Goal: Task Accomplishment & Management: Use online tool/utility

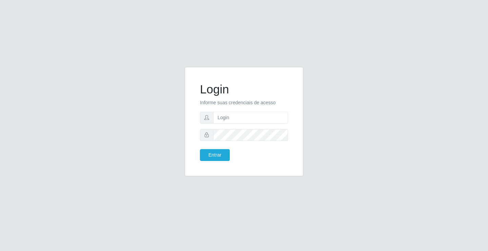
click at [210, 114] on span at bounding box center [207, 118] width 14 height 12
click at [212, 114] on span at bounding box center [207, 118] width 14 height 12
click at [222, 120] on input "text" at bounding box center [250, 118] width 75 height 12
type input "[PERSON_NAME]"
click at [210, 153] on button "Entrar" at bounding box center [215, 155] width 30 height 12
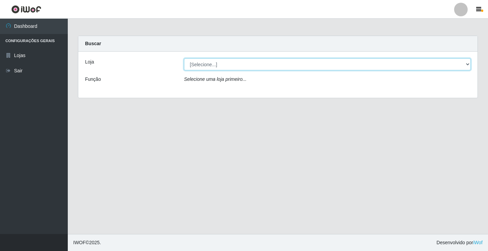
click at [215, 64] on select "[Selecione...] Ideal - Conceição" at bounding box center [327, 64] width 287 height 12
select select "231"
click at [184, 58] on select "[Selecione...] Ideal - Conceição" at bounding box center [327, 64] width 287 height 12
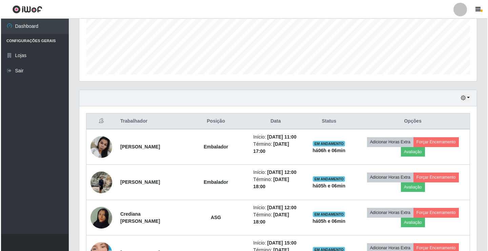
scroll to position [170, 0]
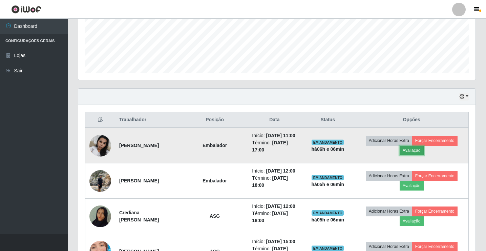
click at [422, 154] on button "Avaliação" at bounding box center [412, 149] width 24 height 9
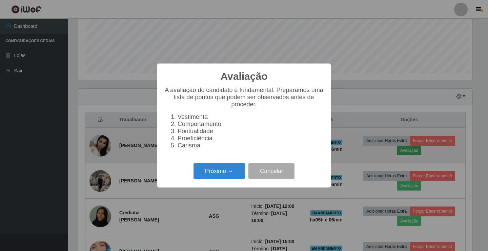
scroll to position [141, 394]
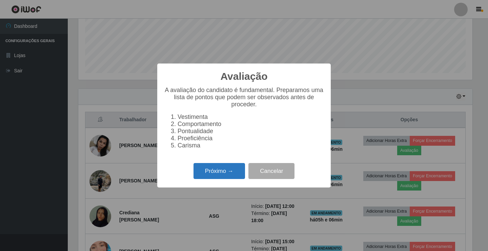
click at [215, 173] on button "Próximo →" at bounding box center [220, 171] width 52 height 16
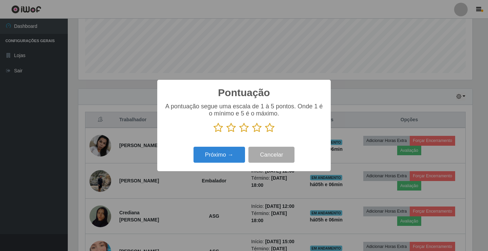
click at [257, 129] on icon at bounding box center [256, 127] width 9 height 10
click at [252, 133] on input "radio" at bounding box center [252, 133] width 0 height 0
click at [224, 153] on button "Próximo →" at bounding box center [220, 154] width 52 height 16
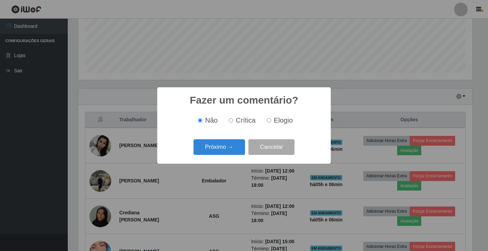
click at [224, 153] on button "Próximo →" at bounding box center [220, 147] width 52 height 16
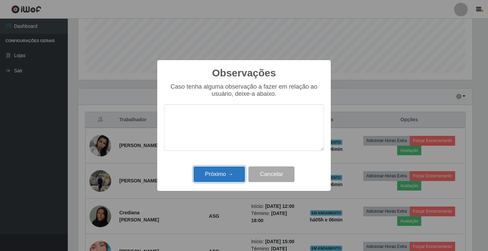
click at [223, 171] on button "Próximo →" at bounding box center [220, 174] width 52 height 16
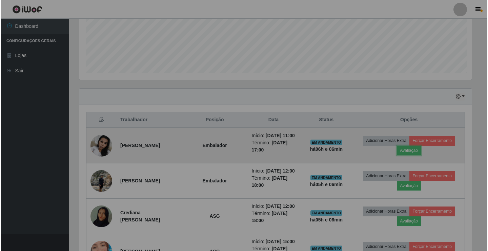
scroll to position [141, 398]
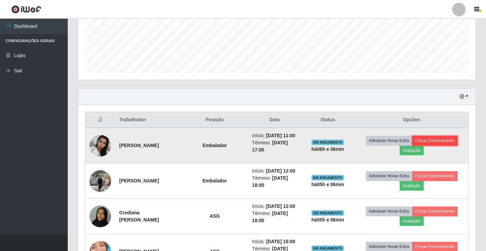
click at [449, 145] on button "Forçar Encerramento" at bounding box center [435, 140] width 45 height 9
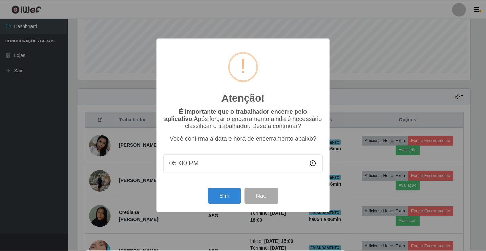
scroll to position [141, 394]
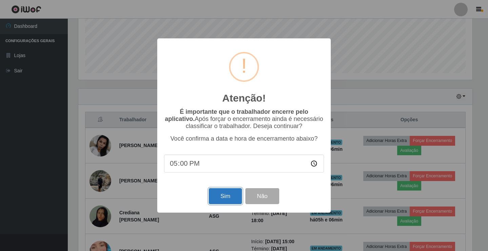
click at [224, 193] on button "Sim" at bounding box center [225, 196] width 33 height 16
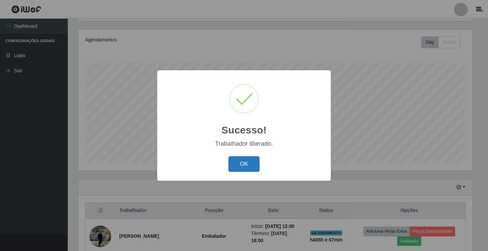
click at [239, 166] on button "OK" at bounding box center [244, 164] width 32 height 16
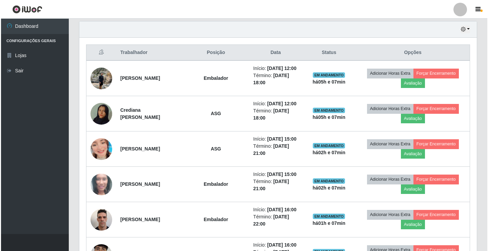
scroll to position [248, 0]
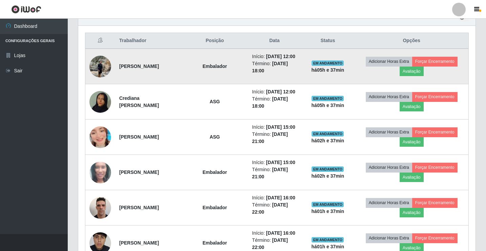
click at [99, 77] on img at bounding box center [100, 66] width 22 height 29
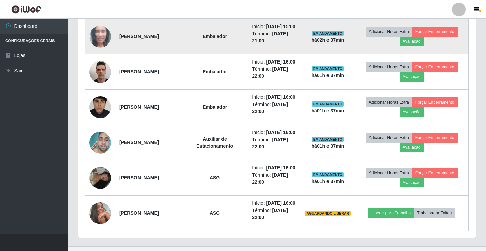
scroll to position [460, 0]
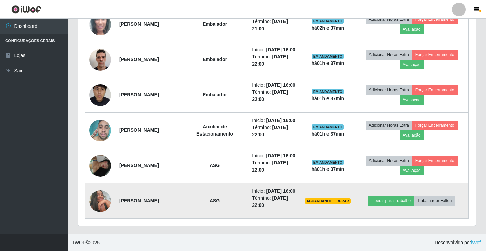
click at [104, 196] on img at bounding box center [100, 201] width 22 height 22
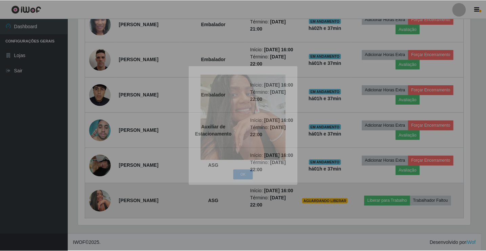
scroll to position [141, 398]
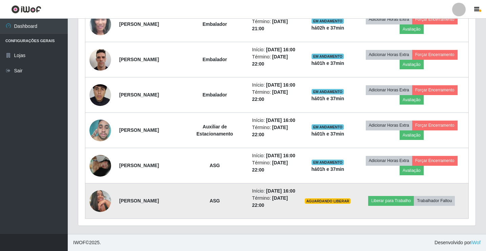
click at [105, 197] on img at bounding box center [100, 201] width 22 height 22
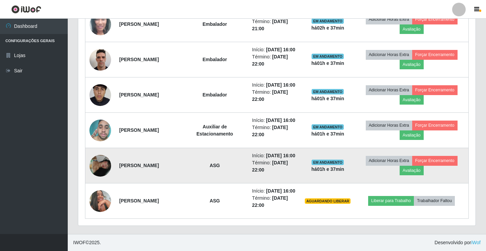
click at [98, 155] on img at bounding box center [100, 166] width 22 height 22
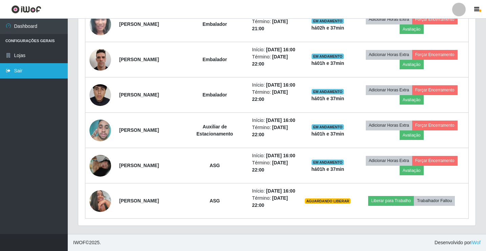
click at [50, 72] on link "Sair" at bounding box center [34, 70] width 68 height 15
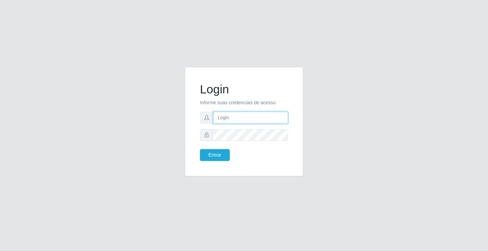
click at [247, 120] on input "text" at bounding box center [250, 118] width 75 height 12
type input "zivaneide@ideal"
click at [200, 149] on button "Entrar" at bounding box center [215, 155] width 30 height 12
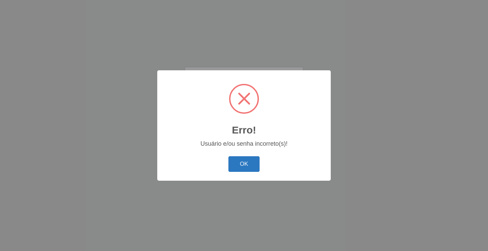
click at [237, 166] on button "OK" at bounding box center [244, 164] width 32 height 16
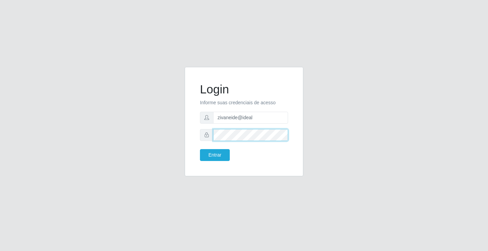
click at [200, 149] on button "Entrar" at bounding box center [215, 155] width 30 height 12
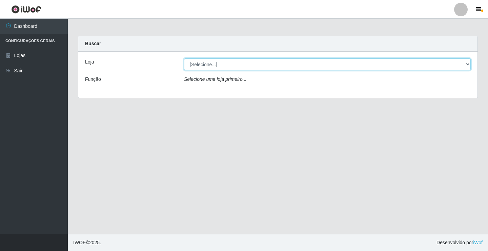
click at [467, 64] on select "[Selecione...] Ideal - Conceição" at bounding box center [327, 64] width 287 height 12
select select "231"
click at [184, 58] on select "[Selecione...] Ideal - Conceição" at bounding box center [327, 64] width 287 height 12
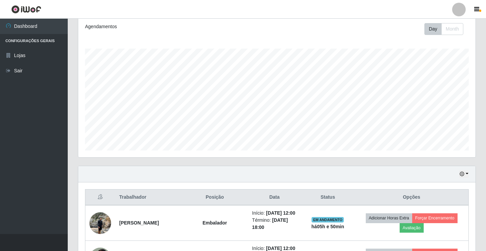
scroll to position [68, 0]
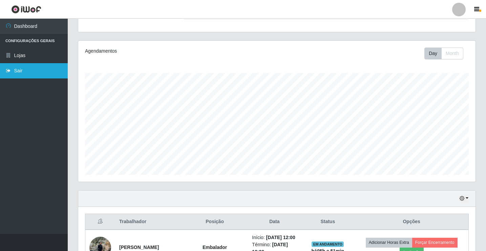
click at [52, 64] on link "Sair" at bounding box center [34, 70] width 68 height 15
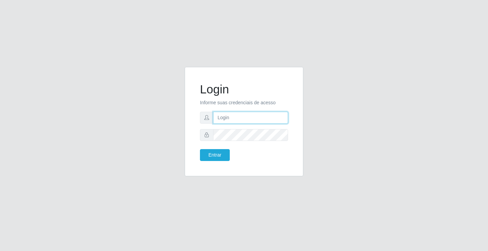
click at [236, 118] on input "text" at bounding box center [250, 118] width 75 height 12
type input "zivaneide@ideal"
click at [200, 149] on button "Entrar" at bounding box center [215, 155] width 30 height 12
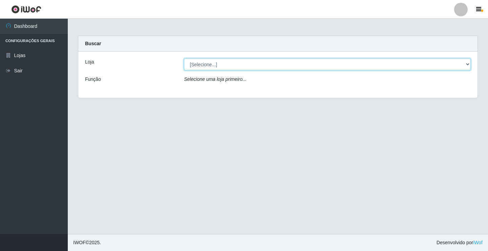
click at [467, 63] on select "[Selecione...] Ideal - Conceição" at bounding box center [327, 64] width 287 height 12
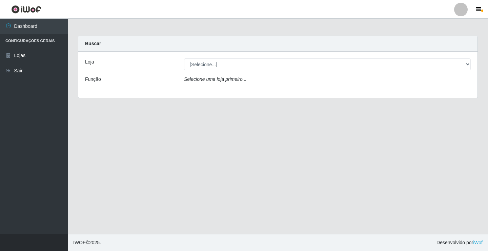
click at [382, 93] on div "Loja [Selecione...] Ideal - Conceição Função Selecione uma loja primeiro..." at bounding box center [277, 75] width 399 height 46
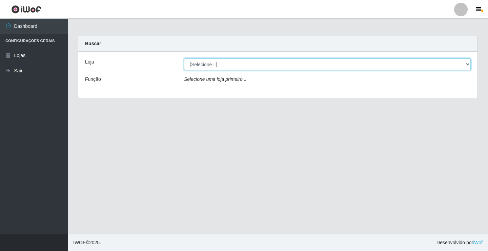
click at [469, 62] on select "[Selecione...] Ideal - Conceição" at bounding box center [327, 64] width 287 height 12
select select "231"
click at [184, 58] on select "[Selecione...] Ideal - Conceição" at bounding box center [327, 64] width 287 height 12
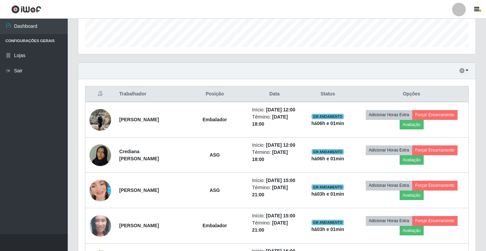
scroll to position [203, 0]
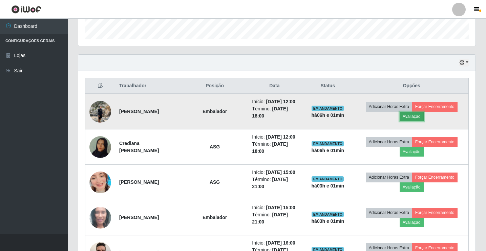
click at [422, 119] on button "Avaliação" at bounding box center [412, 116] width 24 height 9
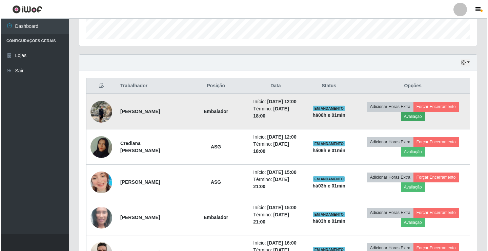
scroll to position [141, 394]
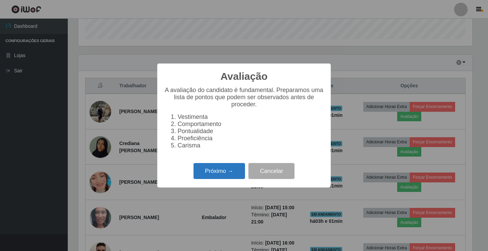
click at [230, 175] on button "Próximo →" at bounding box center [220, 171] width 52 height 16
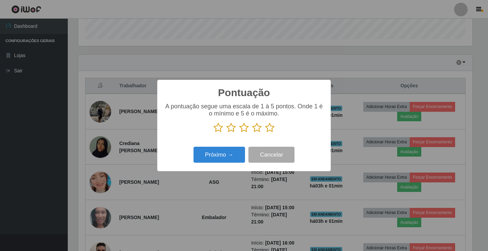
click at [256, 128] on icon at bounding box center [256, 127] width 9 height 10
click at [252, 133] on input "radio" at bounding box center [252, 133] width 0 height 0
click at [227, 158] on button "Próximo →" at bounding box center [220, 154] width 52 height 16
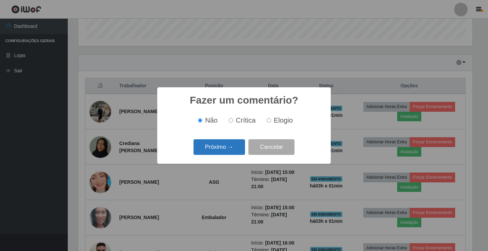
click at [231, 143] on button "Próximo →" at bounding box center [220, 147] width 52 height 16
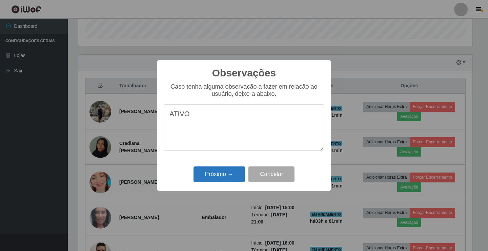
type textarea "ATIVO"
click at [226, 173] on button "Próximo →" at bounding box center [220, 174] width 52 height 16
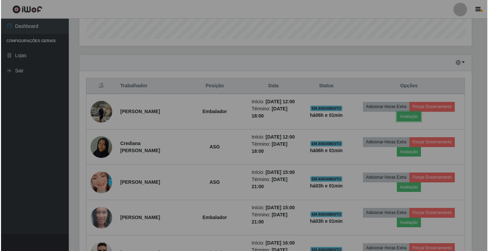
scroll to position [141, 398]
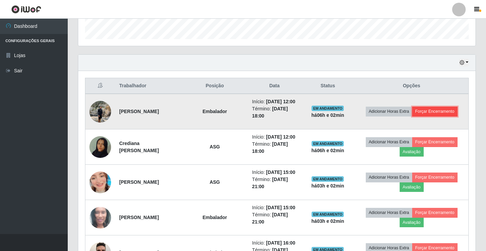
click at [437, 116] on button "Forçar Encerramento" at bounding box center [435, 110] width 45 height 9
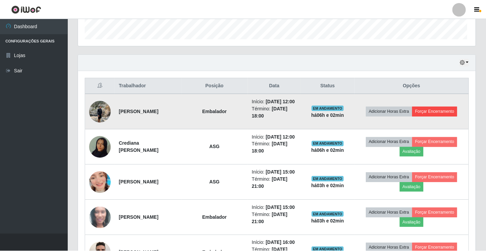
scroll to position [141, 394]
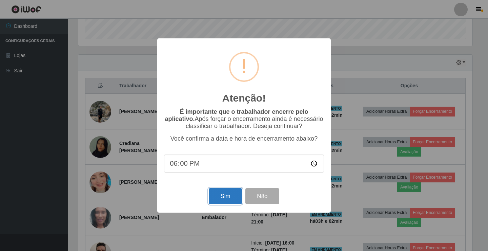
click at [217, 196] on button "Sim" at bounding box center [225, 196] width 33 height 16
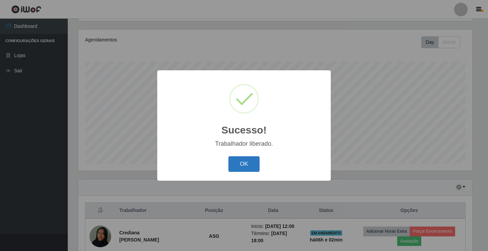
click at [242, 156] on button "OK" at bounding box center [244, 164] width 32 height 16
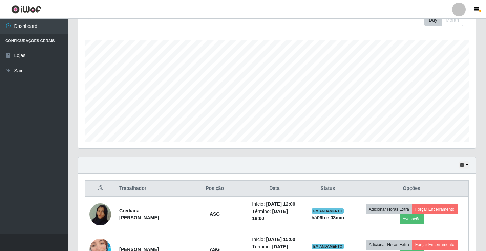
scroll to position [113, 0]
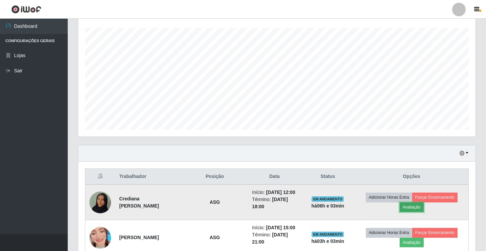
click at [421, 211] on button "Avaliação" at bounding box center [412, 206] width 24 height 9
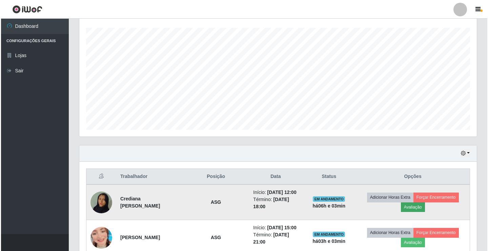
scroll to position [141, 394]
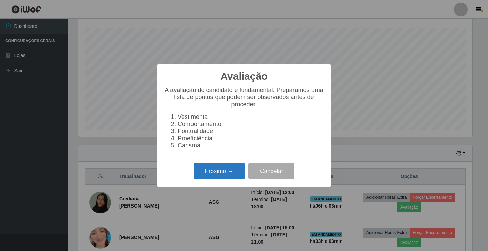
click at [225, 174] on button "Próximo →" at bounding box center [220, 171] width 52 height 16
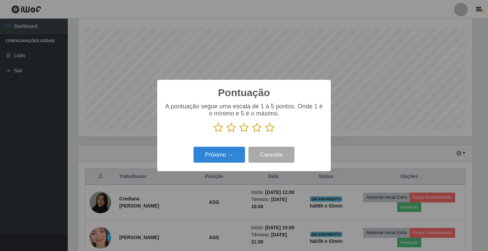
scroll to position [338862, 338608]
click at [242, 127] on icon at bounding box center [243, 127] width 9 height 10
click at [239, 133] on input "radio" at bounding box center [239, 133] width 0 height 0
click at [225, 162] on button "Próximo →" at bounding box center [220, 154] width 52 height 16
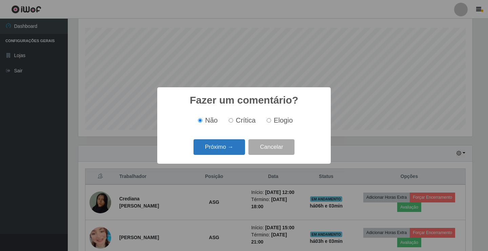
click at [224, 143] on button "Próximo →" at bounding box center [220, 147] width 52 height 16
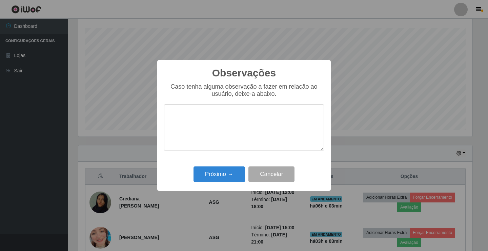
click at [218, 120] on textarea at bounding box center [244, 127] width 160 height 46
type textarea "ATIVA"
click at [218, 174] on button "Próximo →" at bounding box center [220, 174] width 52 height 16
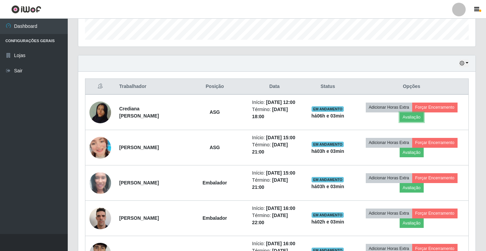
scroll to position [215, 0]
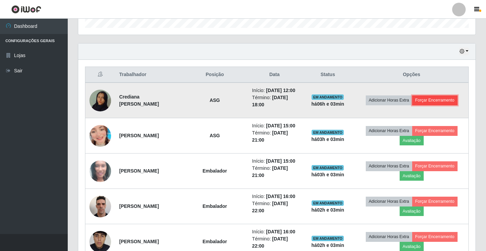
click at [433, 104] on button "Forçar Encerramento" at bounding box center [435, 99] width 45 height 9
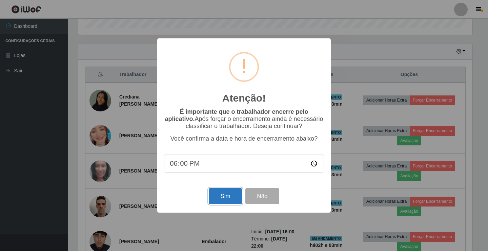
click at [232, 194] on button "Sim" at bounding box center [225, 196] width 33 height 16
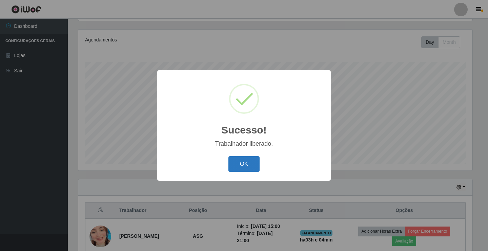
click at [247, 161] on button "OK" at bounding box center [244, 164] width 32 height 16
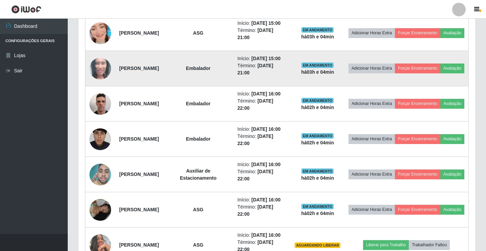
scroll to position [282, 0]
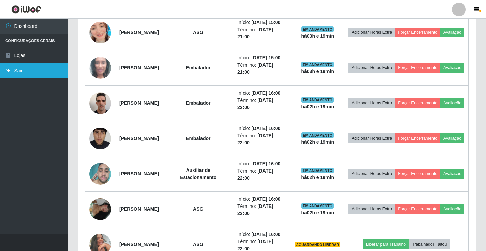
click at [24, 70] on link "Sair" at bounding box center [34, 70] width 68 height 15
